Goal: Task Accomplishment & Management: Use online tool/utility

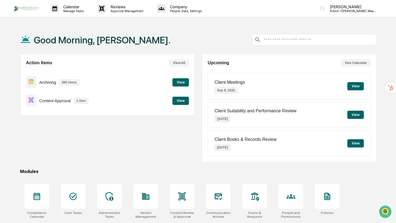
click at [181, 84] on button "View" at bounding box center [180, 82] width 17 height 8
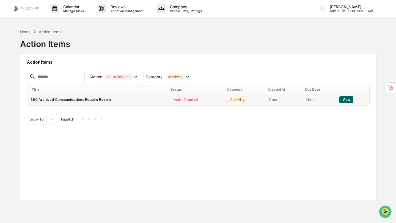
click at [348, 100] on button "View" at bounding box center [346, 99] width 14 height 7
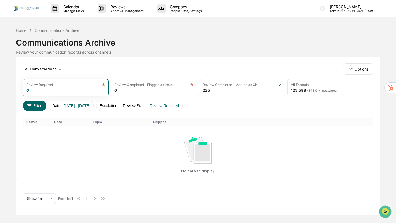
click at [20, 31] on div "Home" at bounding box center [21, 30] width 10 height 5
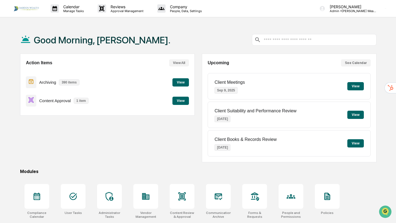
click at [180, 99] on button "View" at bounding box center [180, 101] width 17 height 8
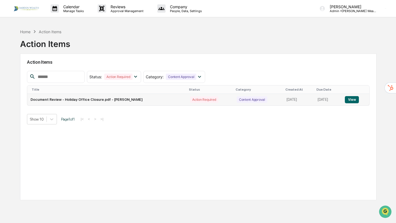
click at [350, 101] on button "View" at bounding box center [352, 99] width 14 height 7
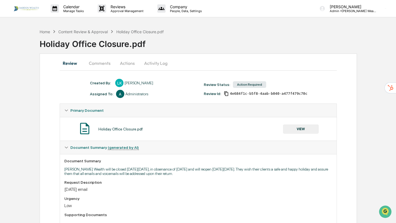
click at [99, 60] on button "Comments" at bounding box center [99, 63] width 31 height 13
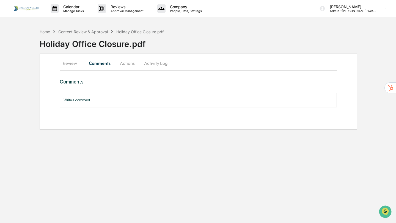
click at [130, 63] on button "Actions" at bounding box center [127, 63] width 25 height 13
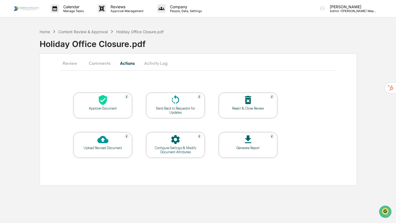
click at [120, 103] on div at bounding box center [102, 101] width 55 height 12
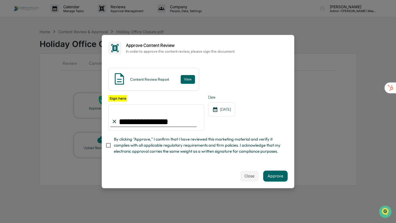
type input "**********"
click at [275, 176] on button "Approve" at bounding box center [275, 176] width 24 height 11
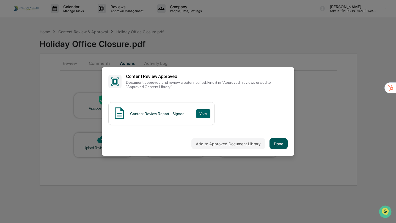
click at [279, 147] on button "Done" at bounding box center [279, 143] width 18 height 11
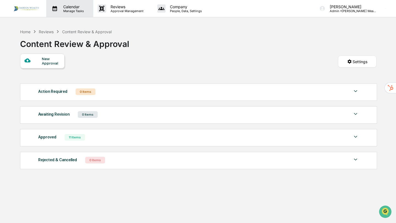
click at [70, 13] on div "Calendar Manage Tasks" at bounding box center [69, 8] width 47 height 17
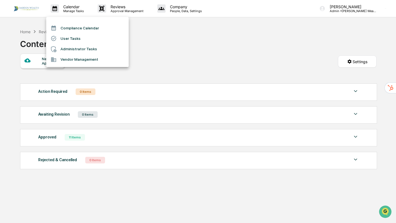
click at [72, 25] on li "Compliance Calendar" at bounding box center [87, 28] width 83 height 10
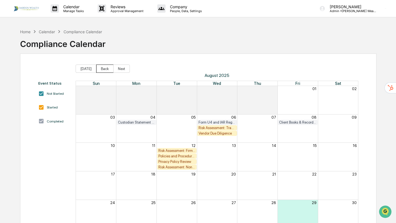
click at [105, 70] on button "Back" at bounding box center [104, 69] width 17 height 8
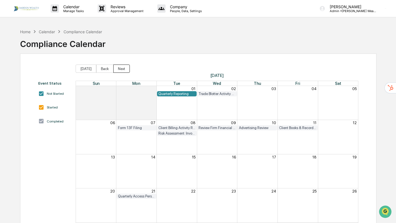
click at [121, 68] on button "Next" at bounding box center [121, 69] width 17 height 8
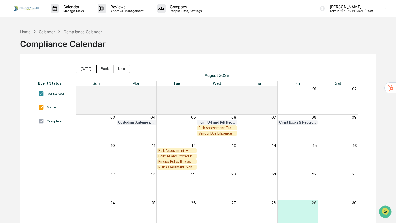
click at [98, 69] on button "Back" at bounding box center [104, 69] width 17 height 8
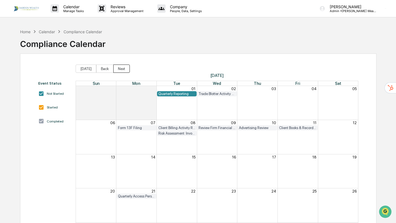
click at [120, 70] on button "Next" at bounding box center [121, 69] width 17 height 8
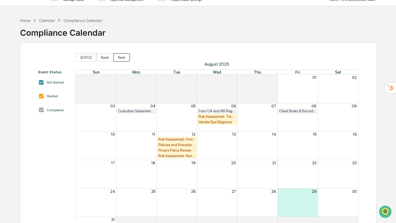
scroll to position [12, 0]
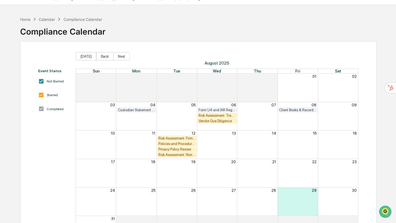
click at [213, 114] on div "Risk Assessment: Trade/Best Execution" at bounding box center [217, 116] width 37 height 4
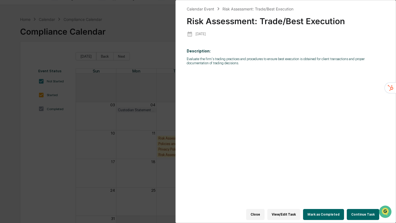
click at [334, 216] on button "Mark as Completed" at bounding box center [323, 214] width 41 height 11
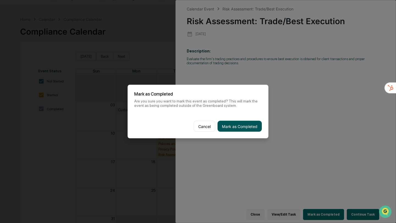
click at [238, 127] on button "Mark as Completed" at bounding box center [240, 126] width 44 height 11
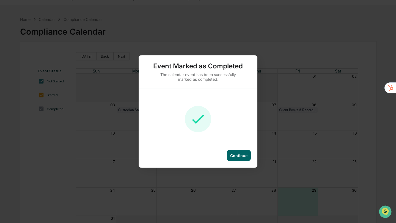
click at [239, 158] on div "Continue" at bounding box center [239, 155] width 24 height 11
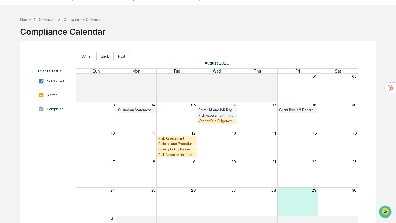
click at [172, 149] on div "Privacy Policy Review" at bounding box center [176, 149] width 37 height 4
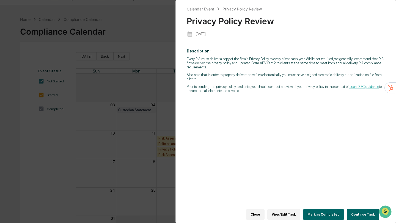
click at [367, 215] on button "Continue Task" at bounding box center [363, 214] width 32 height 11
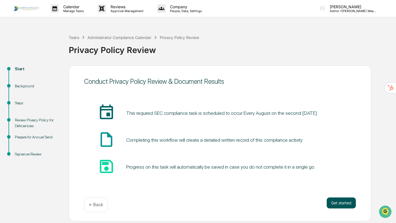
click at [342, 204] on button "Get started" at bounding box center [341, 203] width 29 height 11
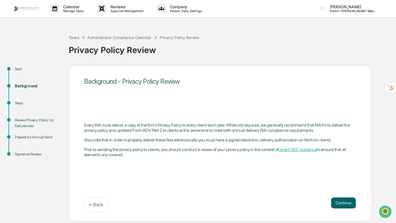
click at [342, 204] on button "Continue" at bounding box center [343, 203] width 25 height 11
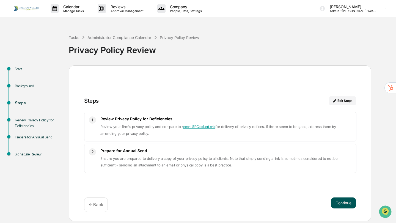
click at [345, 203] on button "Continue" at bounding box center [343, 203] width 25 height 11
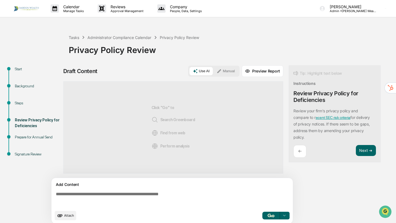
scroll to position [4, 0]
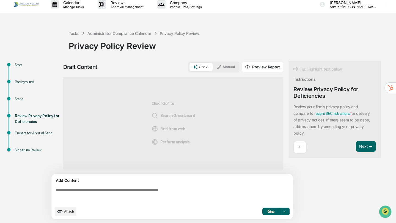
click at [66, 213] on span "Attach" at bounding box center [69, 212] width 10 height 4
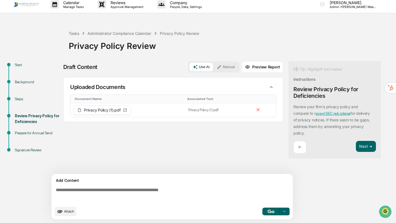
click at [267, 213] on button "button" at bounding box center [271, 212] width 18 height 8
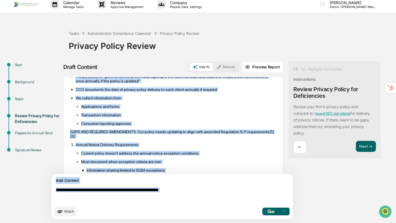
scroll to position [348, 0]
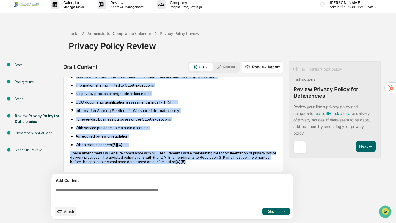
drag, startPoint x: 70, startPoint y: 148, endPoint x: 232, endPoint y: 160, distance: 162.1
copy div "Based on my review of our internal privacy policies and recent SEC requirements…"
